Goal: Transaction & Acquisition: Purchase product/service

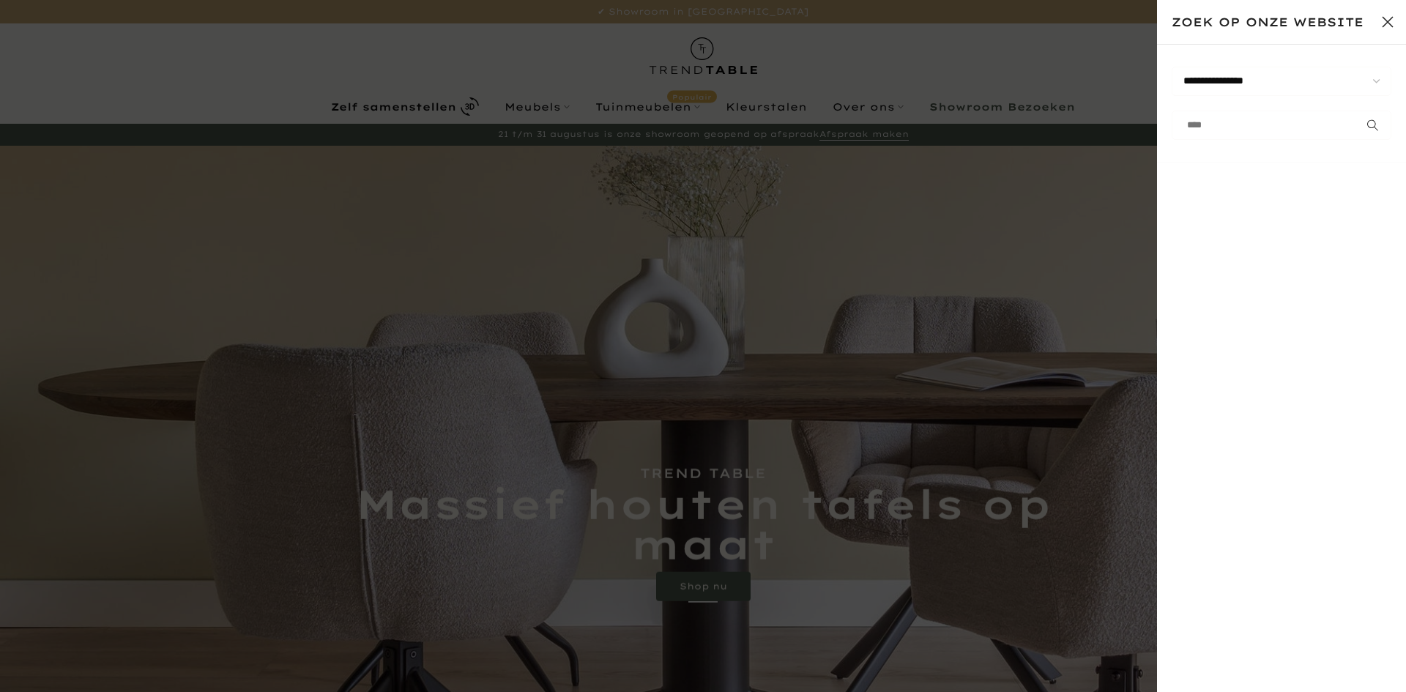
type input "****"
click at [1355, 111] on button "submit" at bounding box center [1373, 125] width 37 height 29
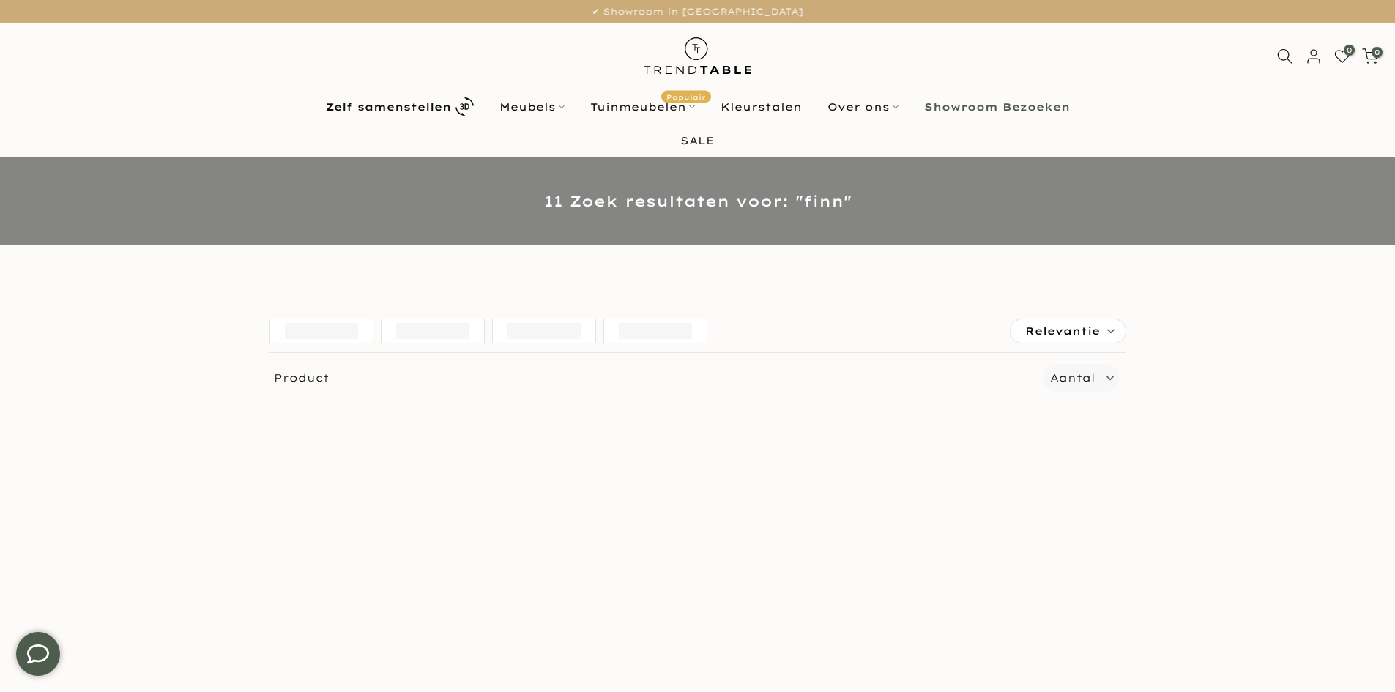
scroll to position [293, 0]
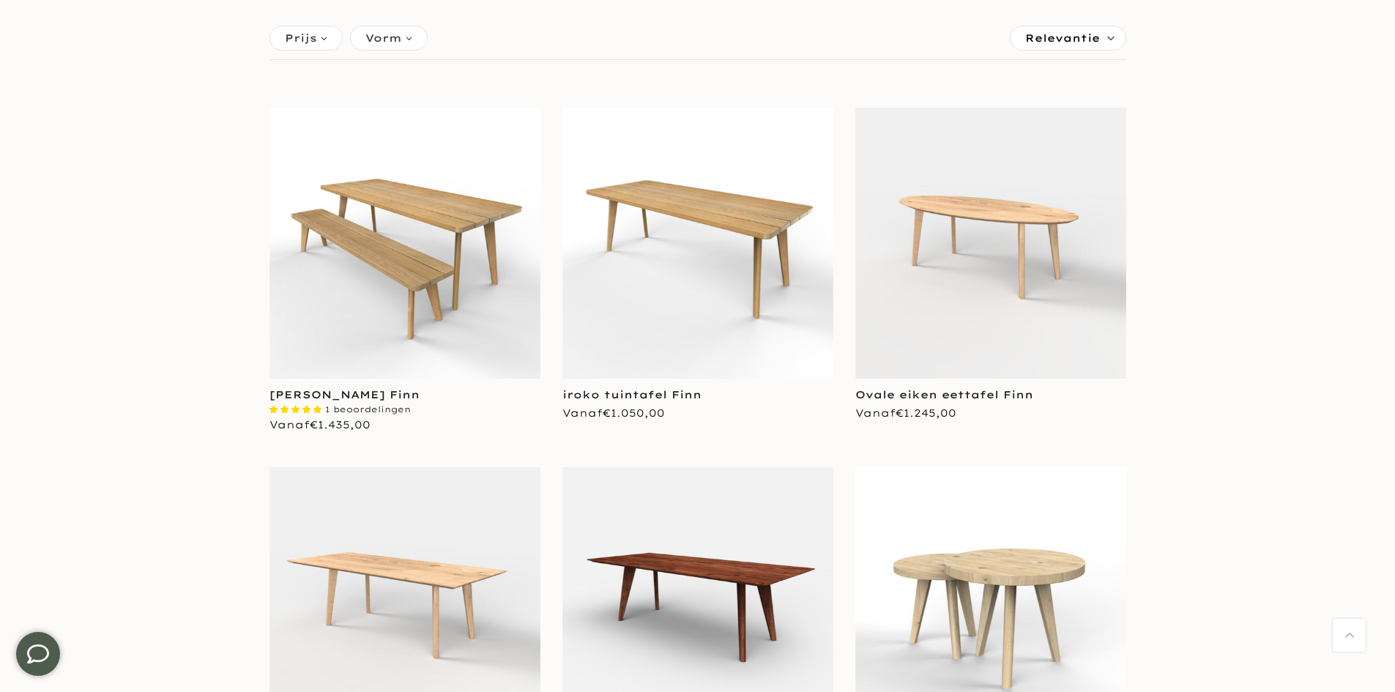
type input "****"
click at [388, 317] on img at bounding box center [405, 243] width 271 height 271
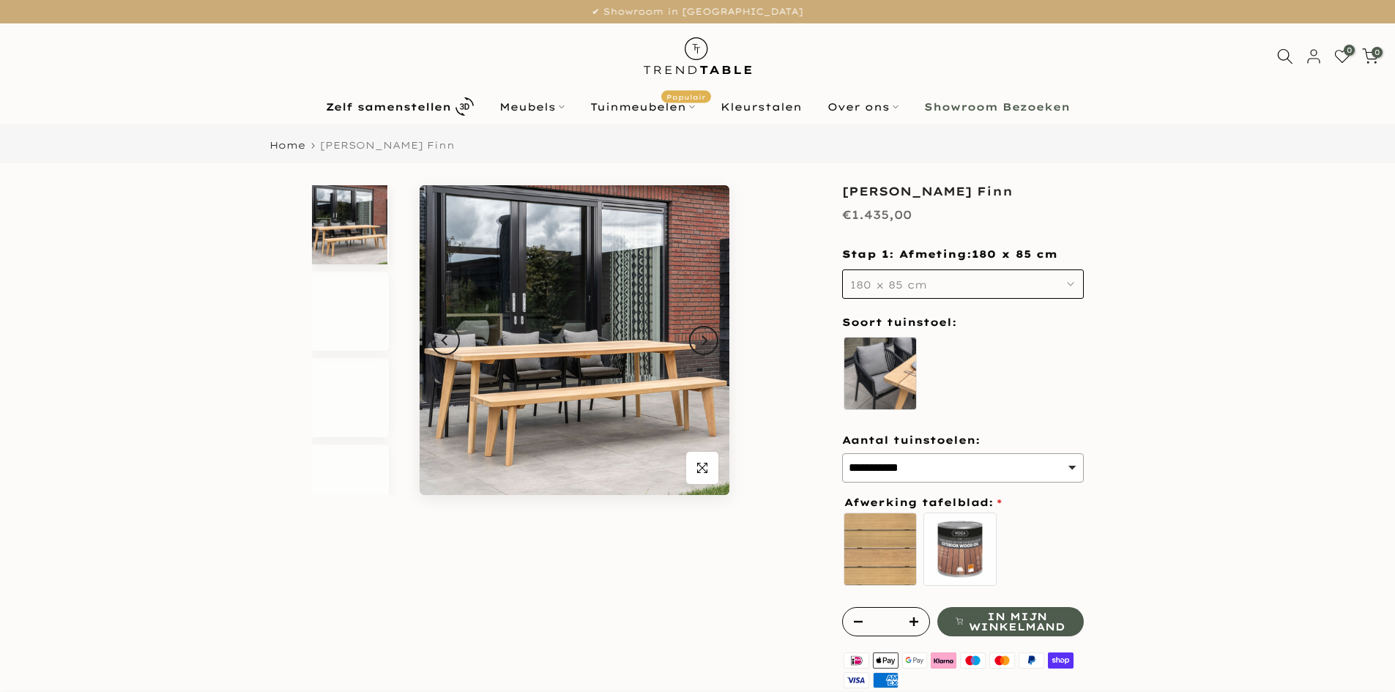
type input "****"
click at [917, 294] on button "180 x 85 cm" at bounding box center [963, 284] width 242 height 29
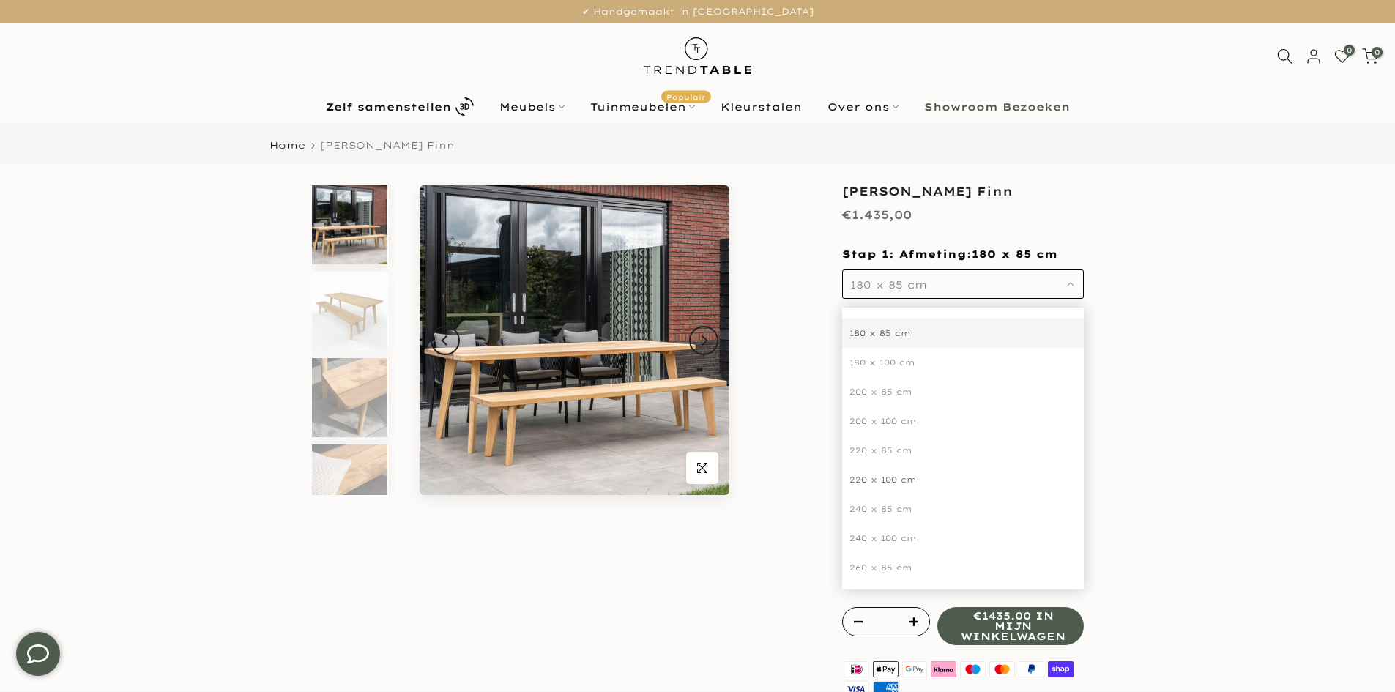
click at [874, 482] on div "220 x 100 cm" at bounding box center [963, 479] width 242 height 29
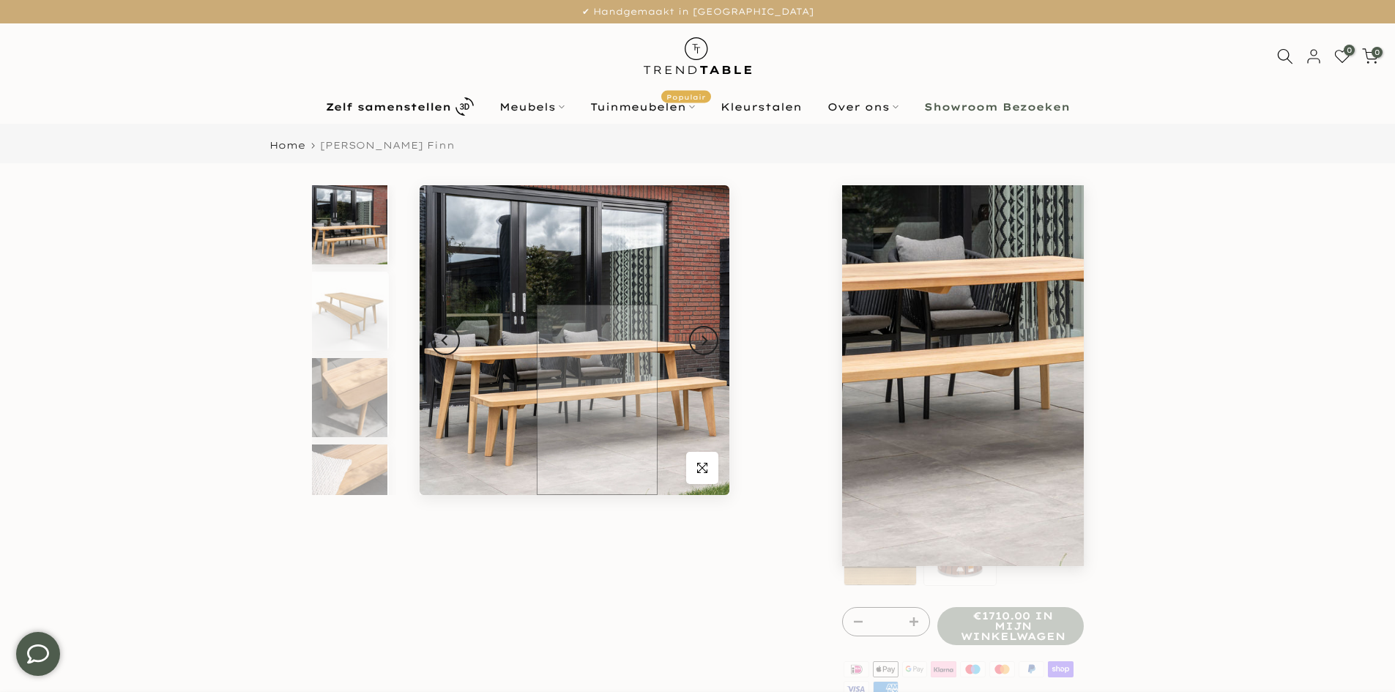
click at [564, 415] on img at bounding box center [575, 340] width 310 height 310
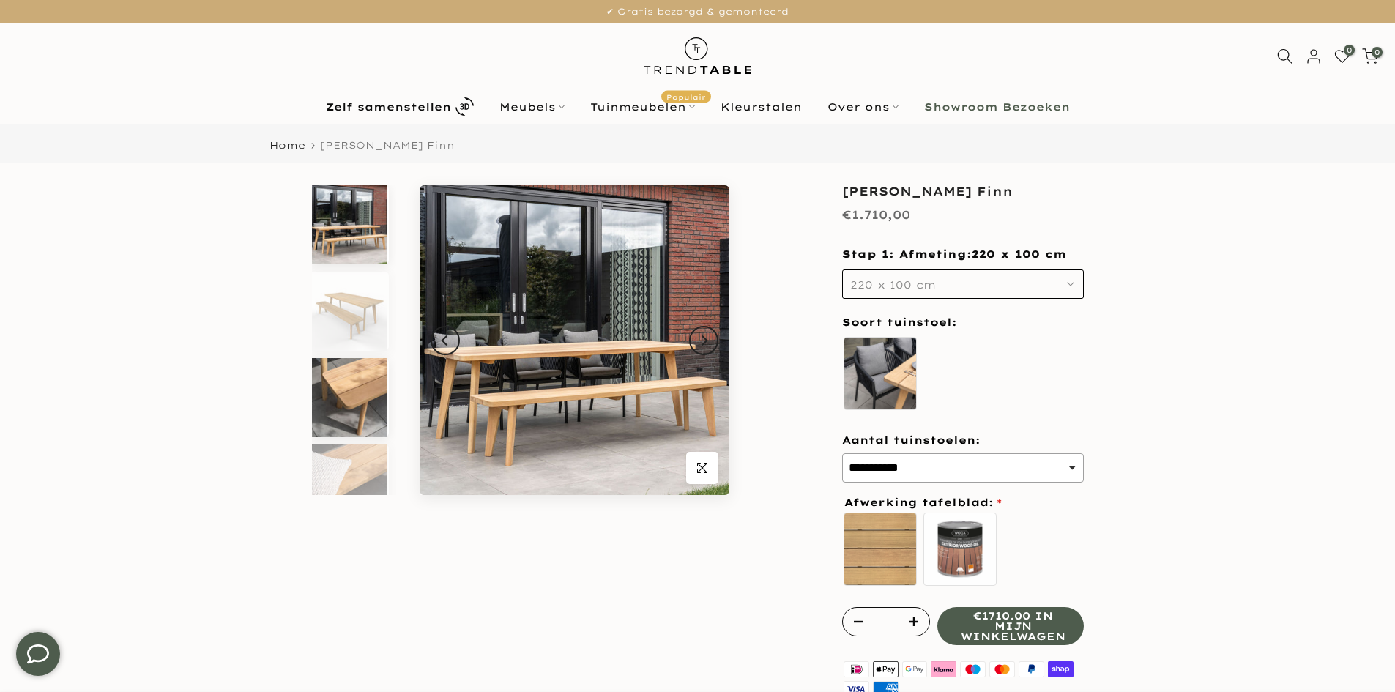
click at [342, 366] on img at bounding box center [349, 397] width 75 height 79
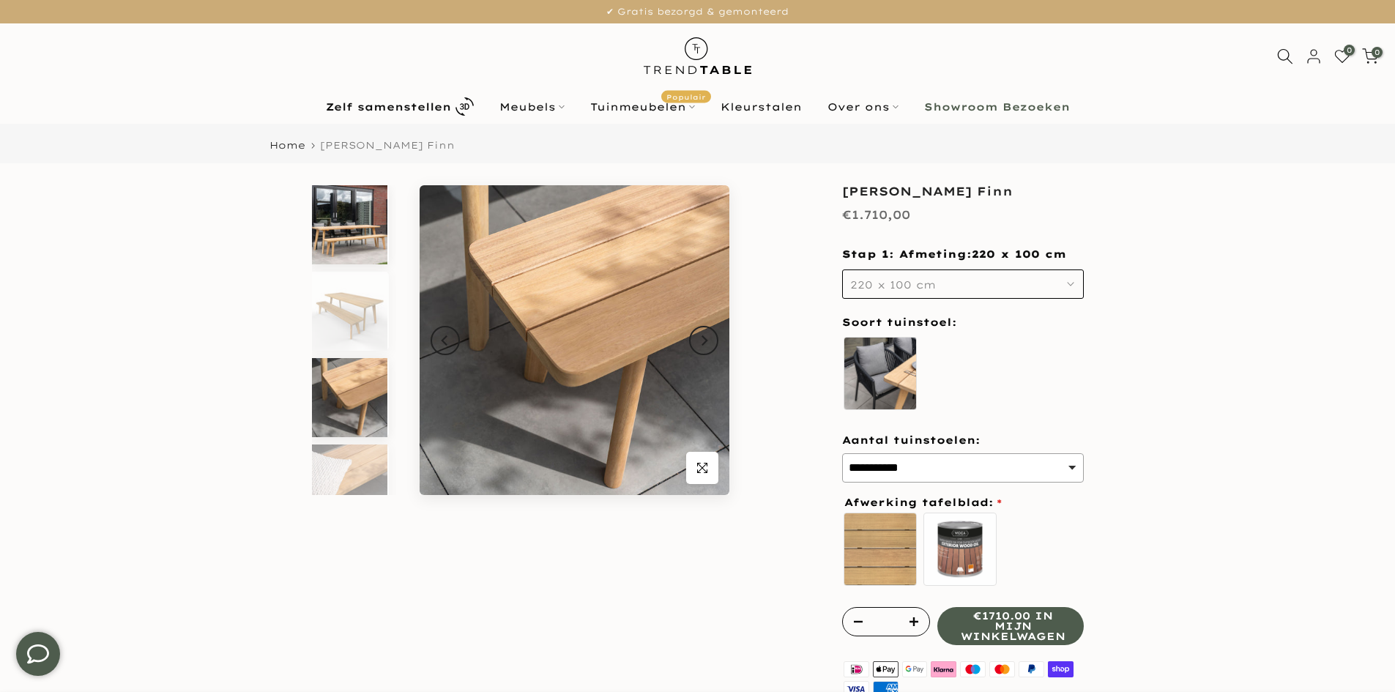
click at [348, 258] on img at bounding box center [349, 224] width 75 height 79
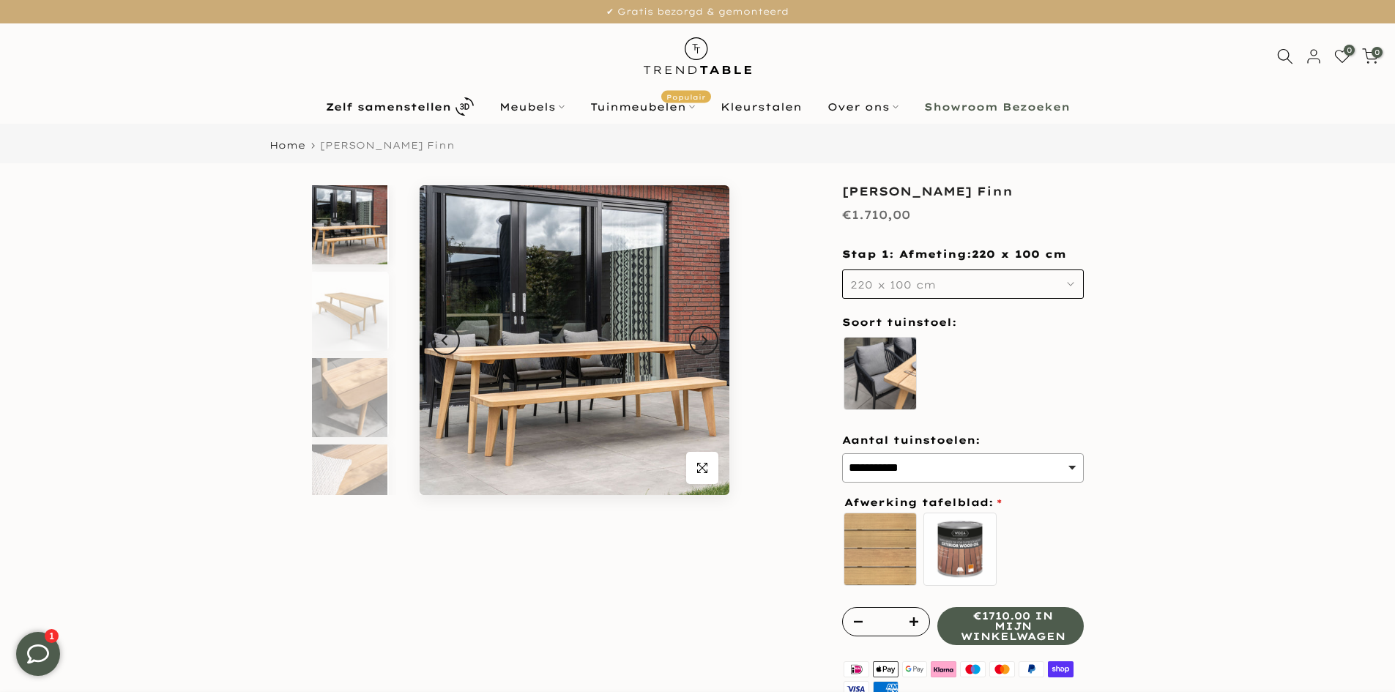
click at [731, 505] on div "Uitverkocht Klik om te vergroten" at bounding box center [520, 558] width 439 height 747
click at [700, 458] on span "button" at bounding box center [702, 468] width 32 height 32
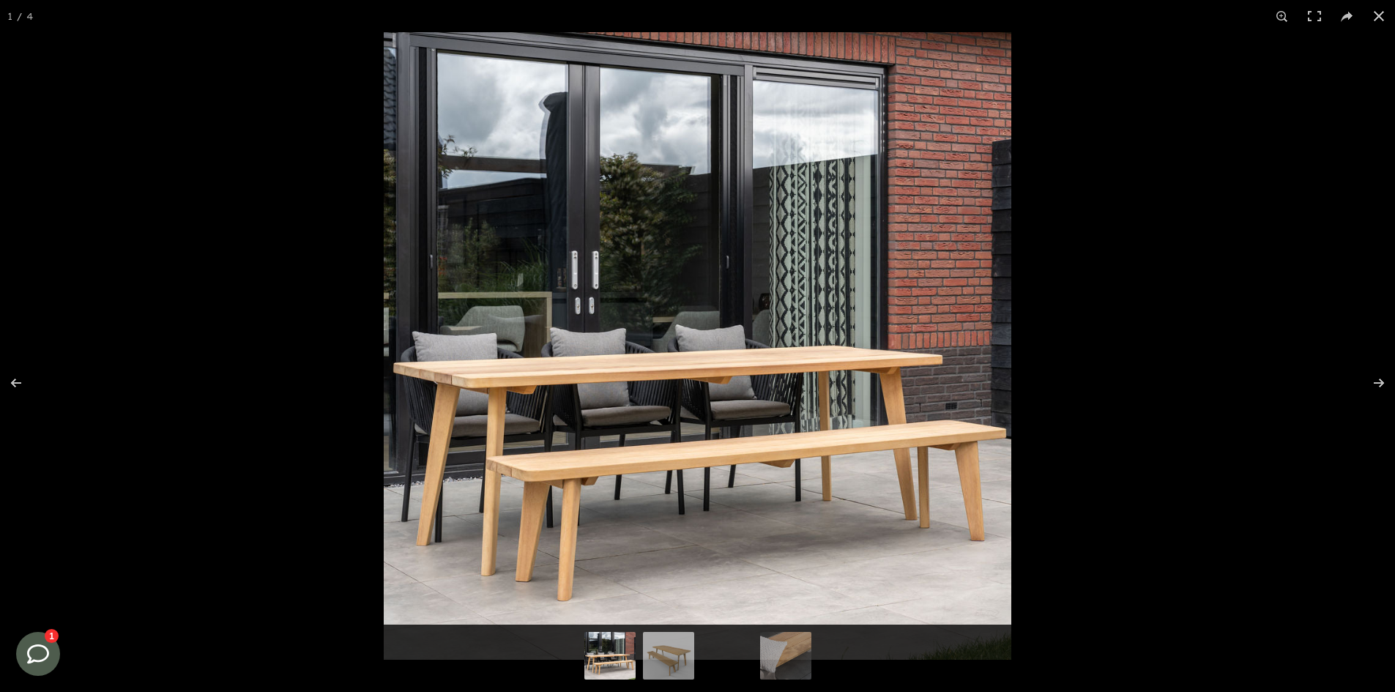
click at [483, 400] on img at bounding box center [698, 346] width 628 height 628
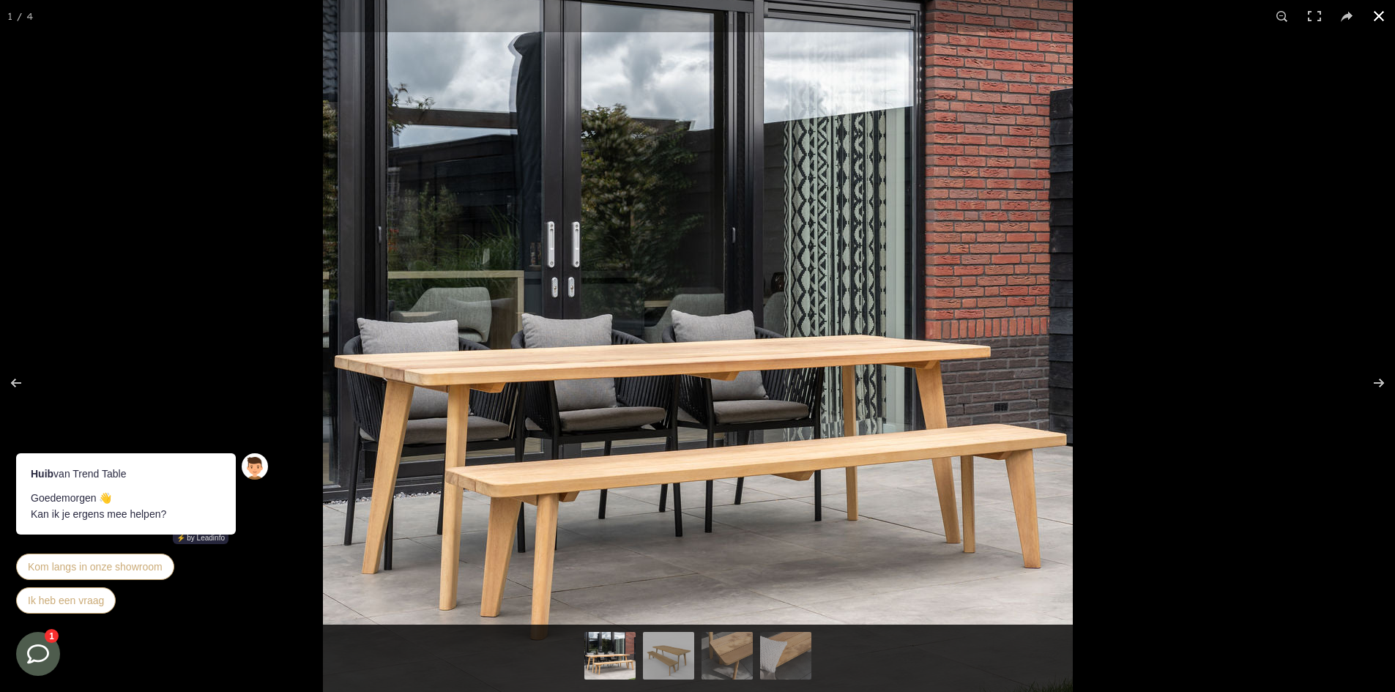
click at [1175, 433] on div at bounding box center [1020, 306] width 1395 height 692
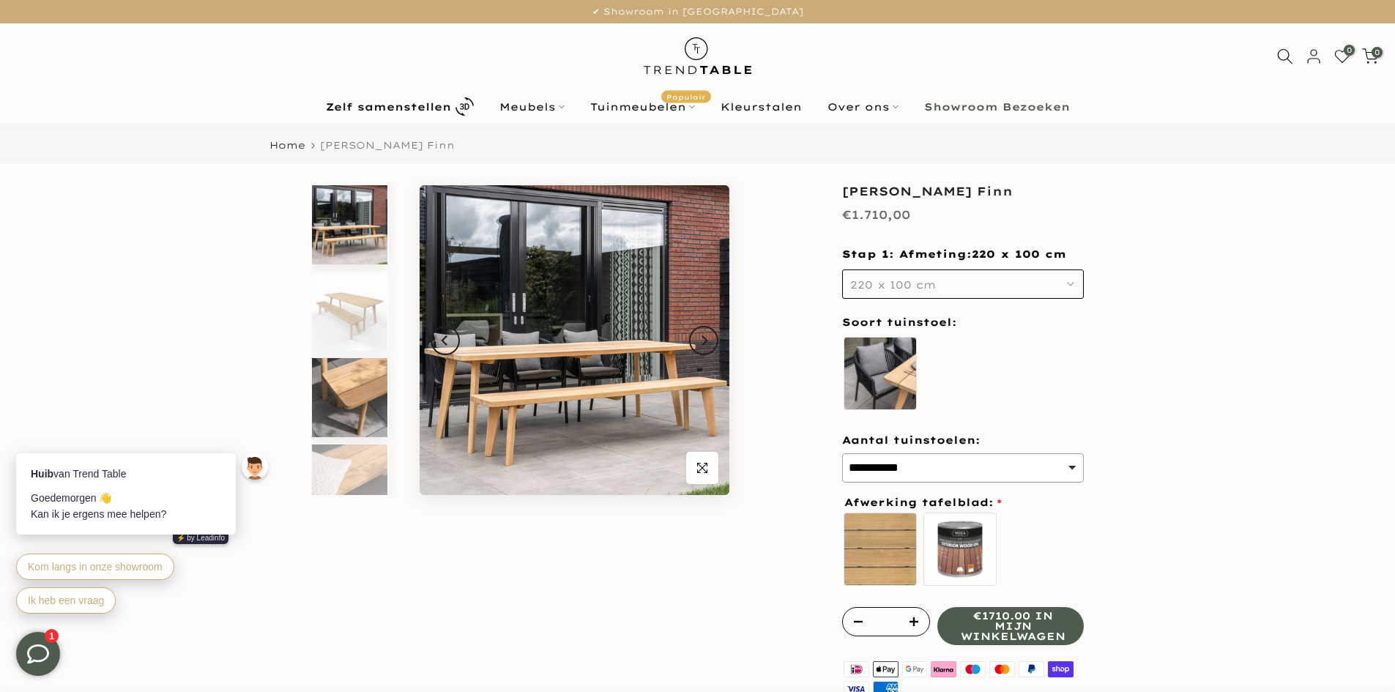
click at [346, 401] on img at bounding box center [349, 397] width 75 height 79
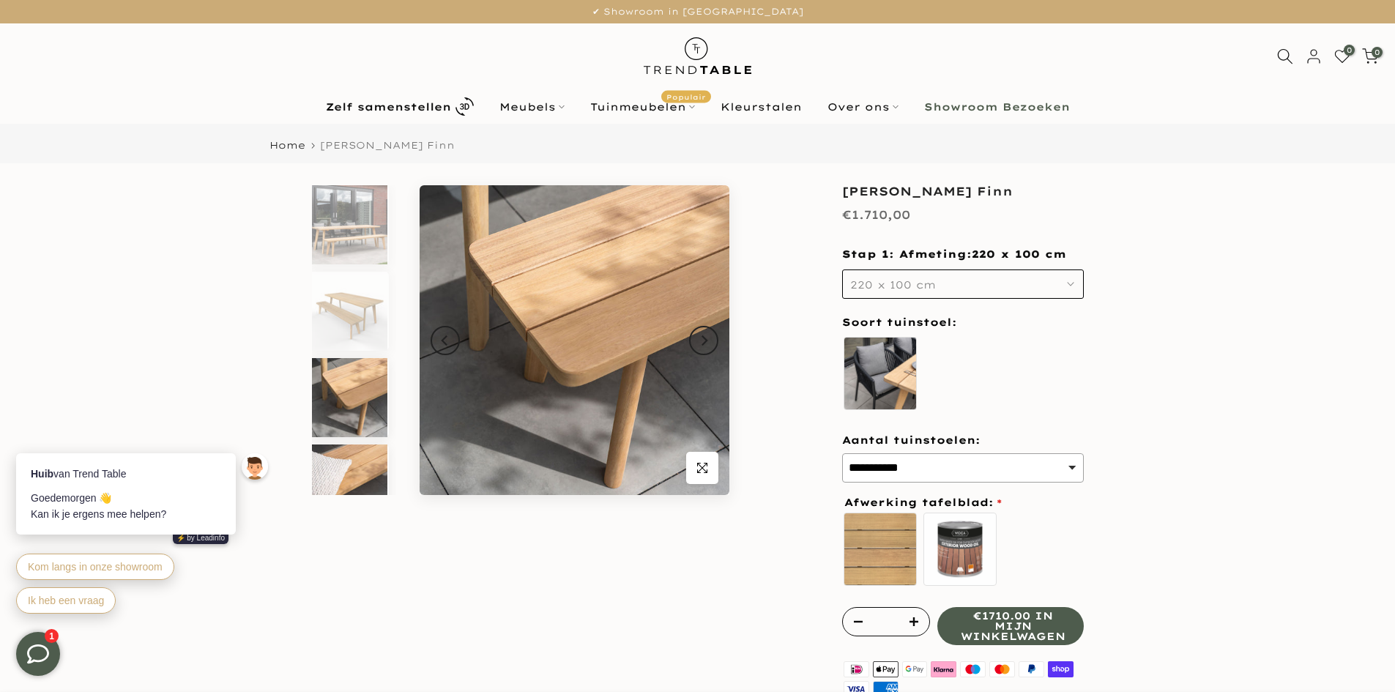
scroll to position [29, 0]
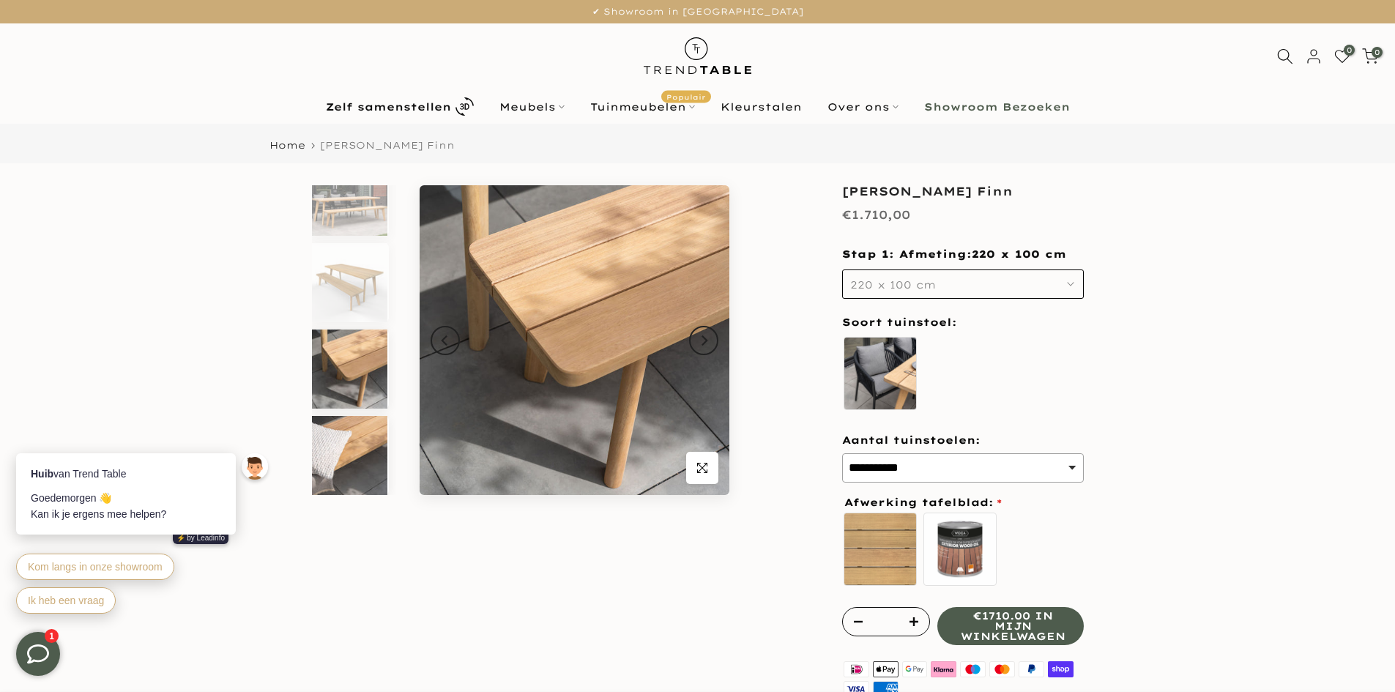
click at [359, 459] on img at bounding box center [349, 455] width 75 height 79
